Goal: Obtain resource: Download file/media

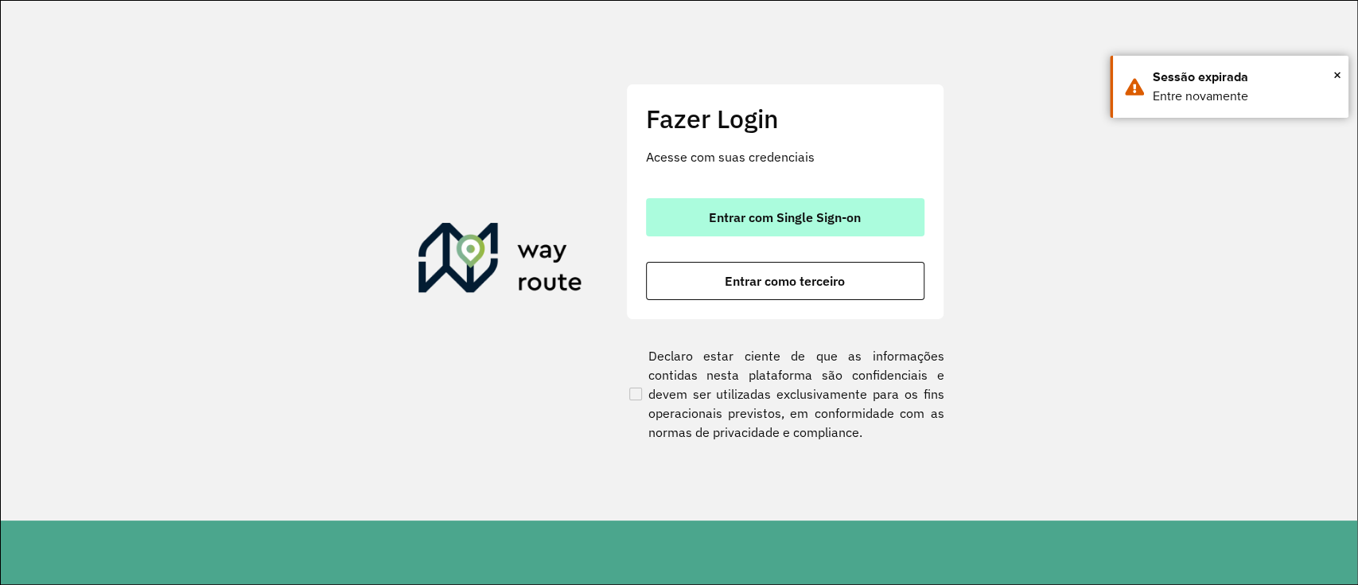
click at [702, 229] on button "Entrar com Single Sign-on" at bounding box center [785, 217] width 278 height 38
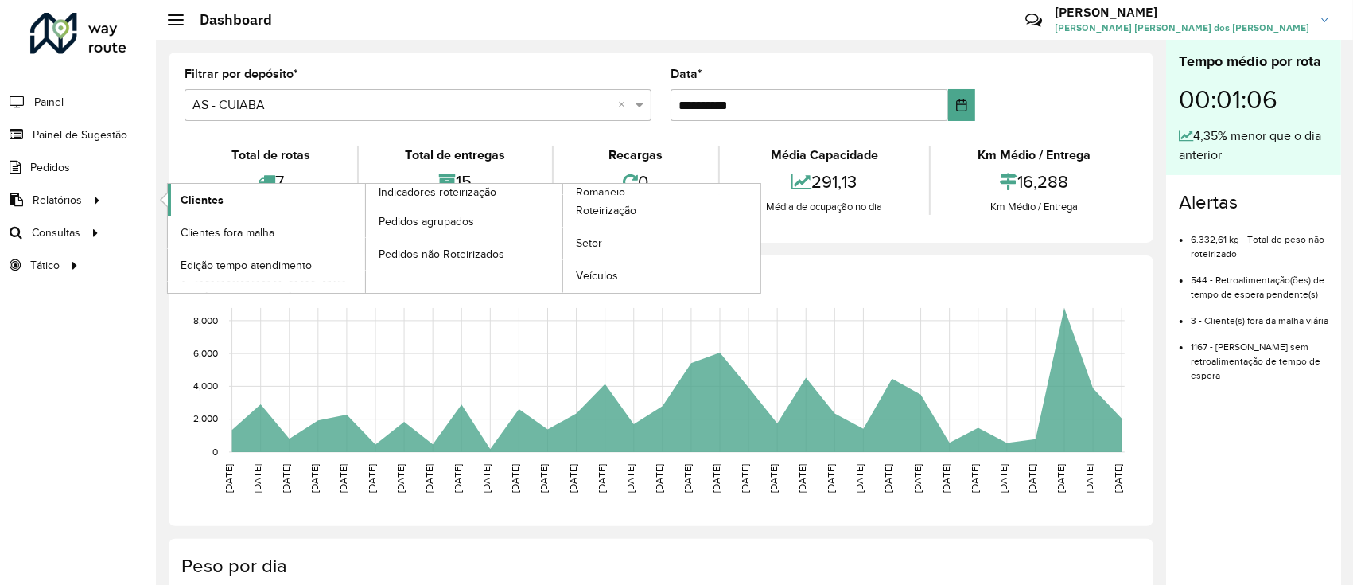
click at [185, 205] on span "Clientes" at bounding box center [202, 200] width 43 height 17
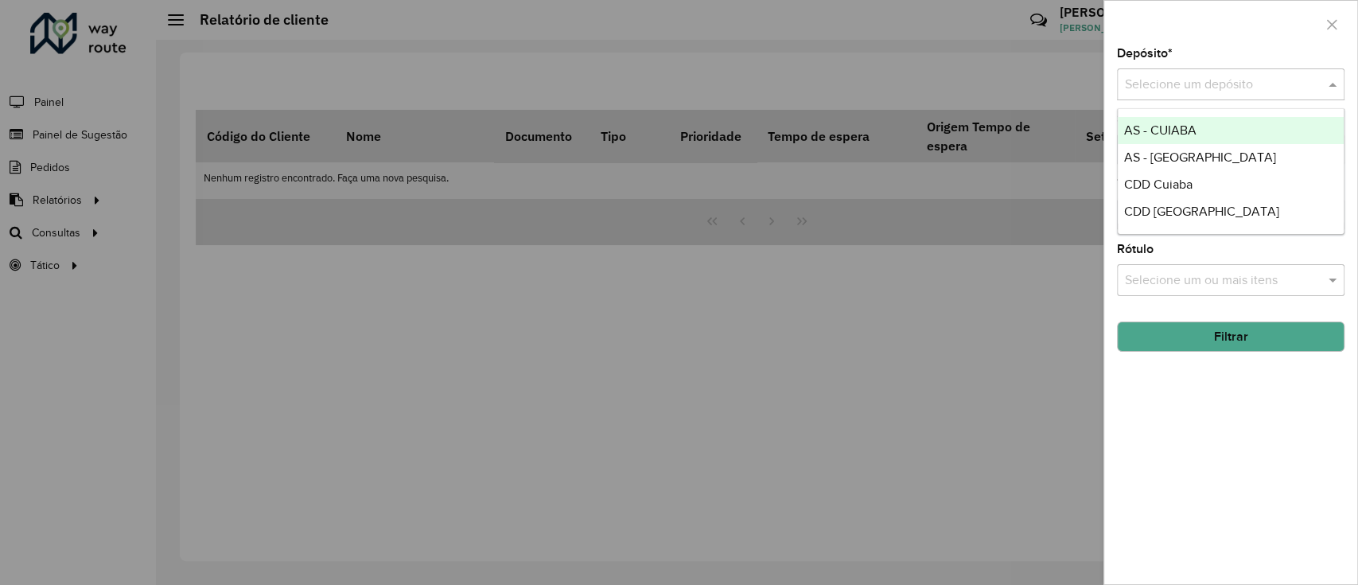
click at [1171, 84] on input "text" at bounding box center [1215, 85] width 180 height 19
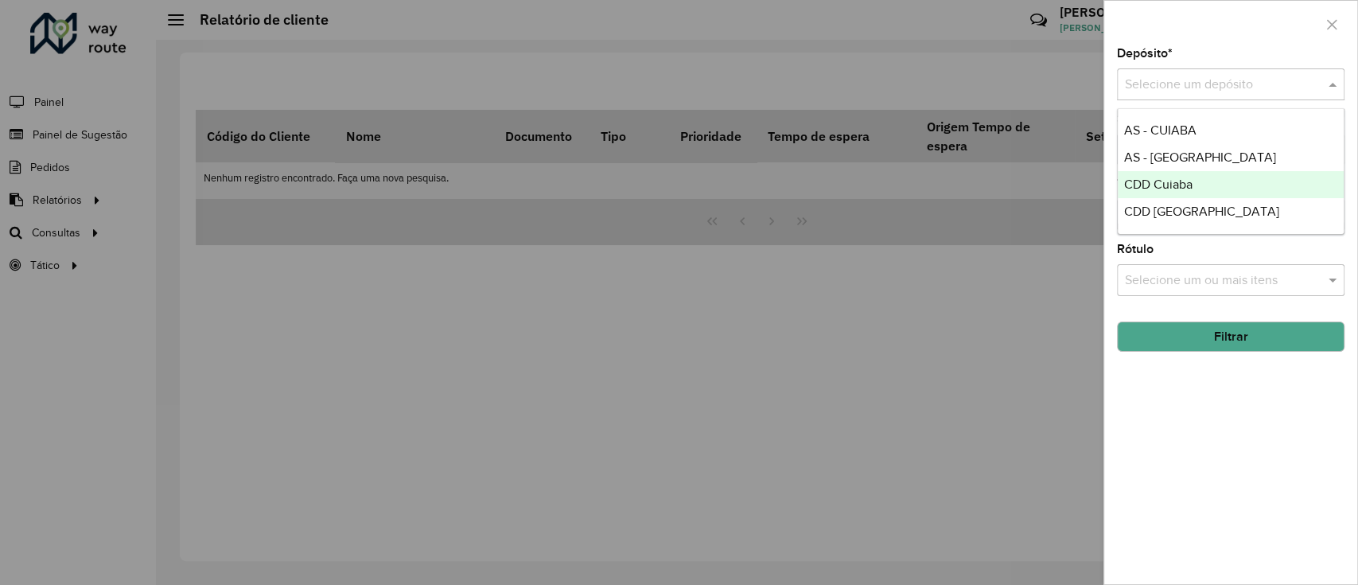
click at [1176, 185] on span "CDD Cuiaba" at bounding box center [1158, 184] width 68 height 14
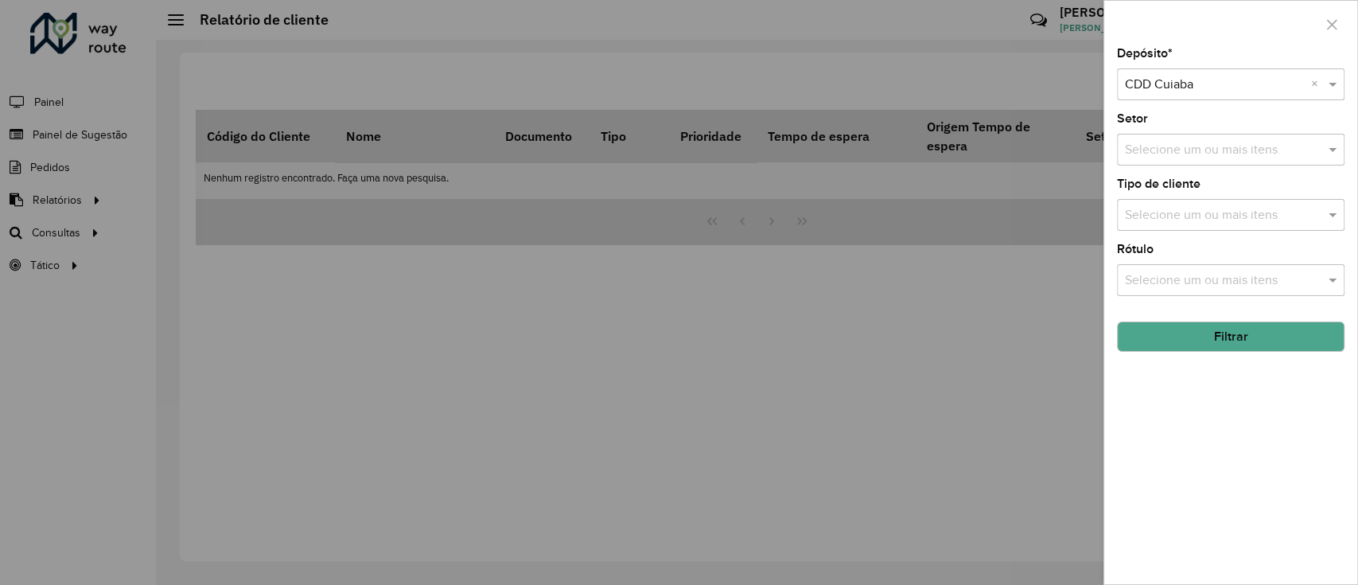
click at [1248, 334] on button "Filtrar" at bounding box center [1231, 336] width 228 height 30
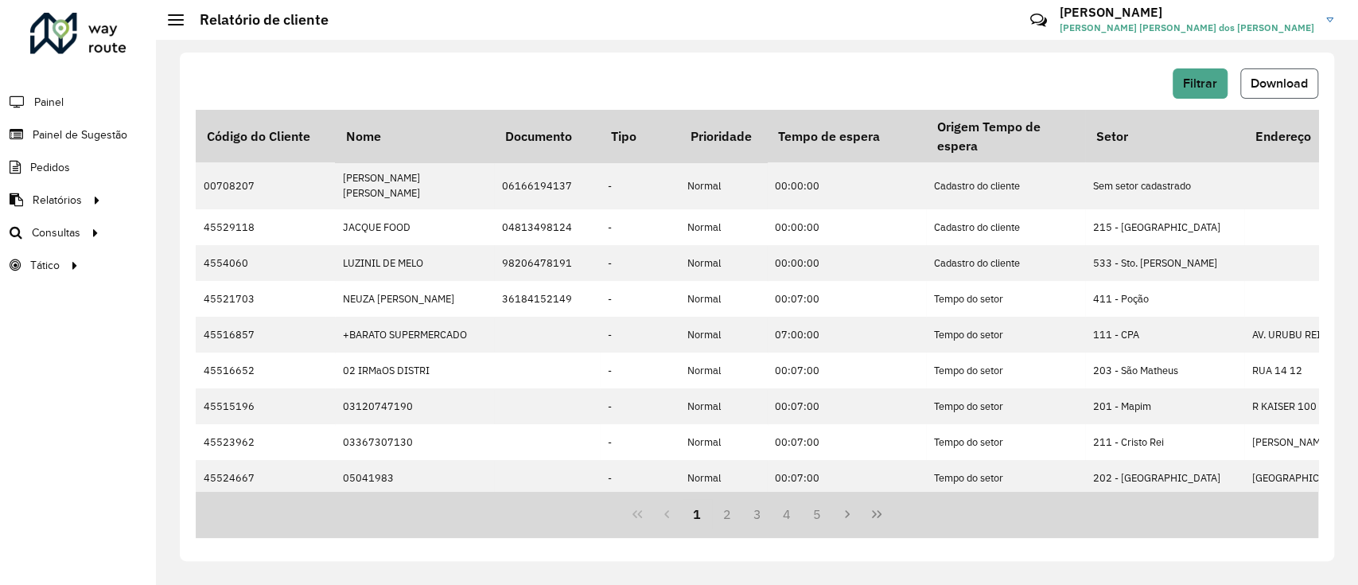
click at [1295, 82] on span "Download" at bounding box center [1279, 83] width 57 height 14
click at [185, 257] on span "Setores" at bounding box center [200, 265] width 39 height 17
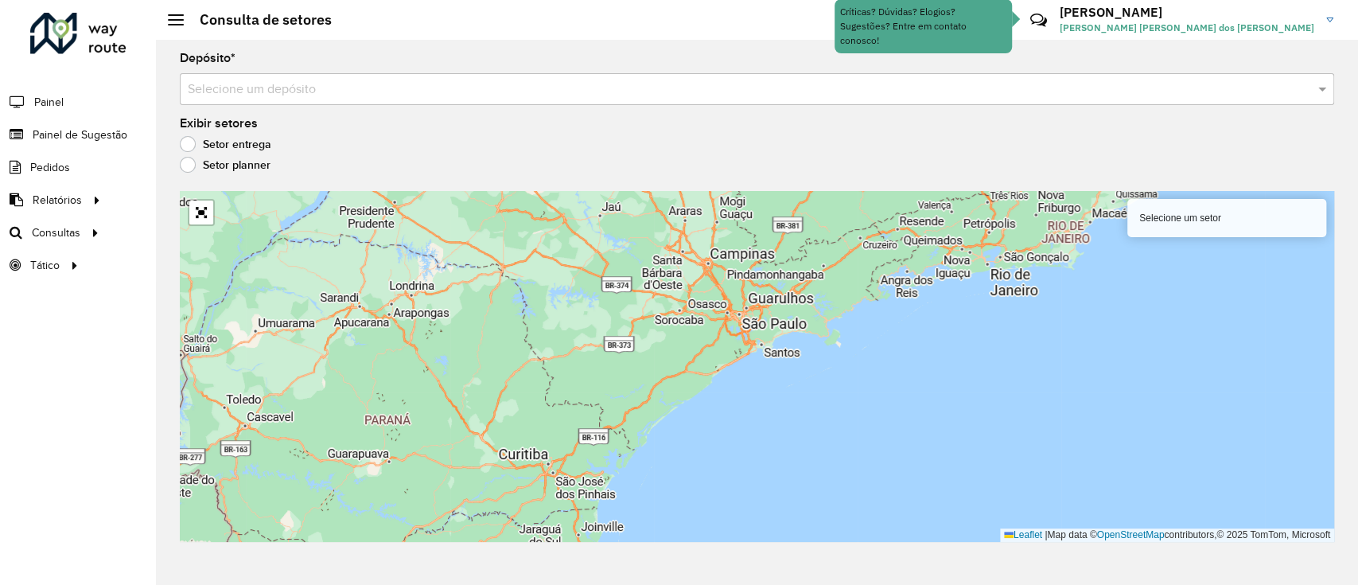
click at [305, 96] on input "text" at bounding box center [741, 89] width 1107 height 19
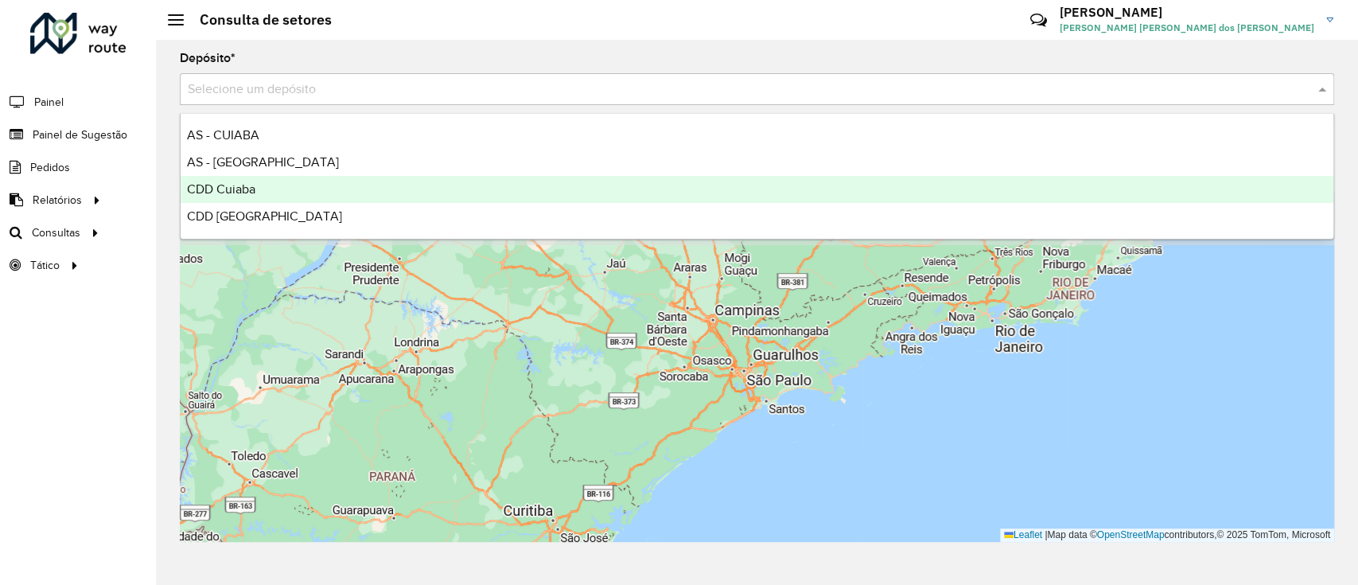
click at [292, 176] on div "CDD Cuiaba" at bounding box center [757, 189] width 1153 height 27
